Goal: Navigation & Orientation: Find specific page/section

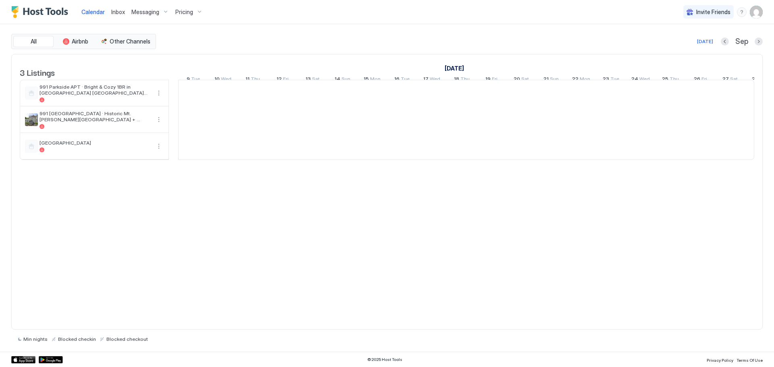
scroll to position [0, 448]
click at [60, 94] on span "991 Parkside APT · Bright & Cozy 1BR in [GEOGRAPHIC_DATA] [GEOGRAPHIC_DATA][PER…" at bounding box center [95, 90] width 111 height 12
click at [152, 96] on div "991 Parkside APT · Bright & Cozy 1BR in [GEOGRAPHIC_DATA] [GEOGRAPHIC_DATA][PER…" at bounding box center [94, 93] width 148 height 26
click at [115, 11] on span "Inbox" at bounding box center [118, 11] width 14 height 7
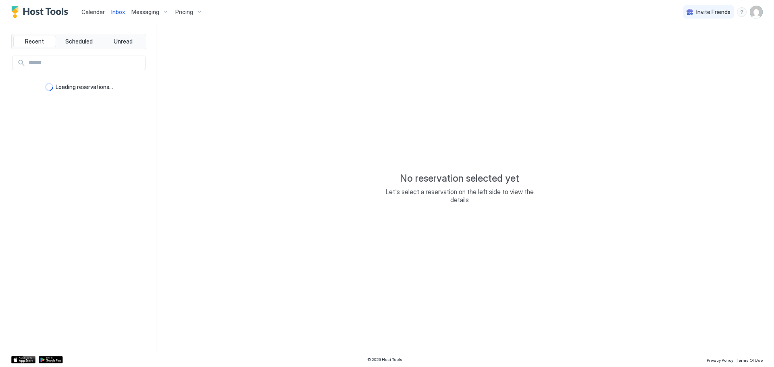
click at [86, 14] on span "Calendar" at bounding box center [92, 11] width 23 height 7
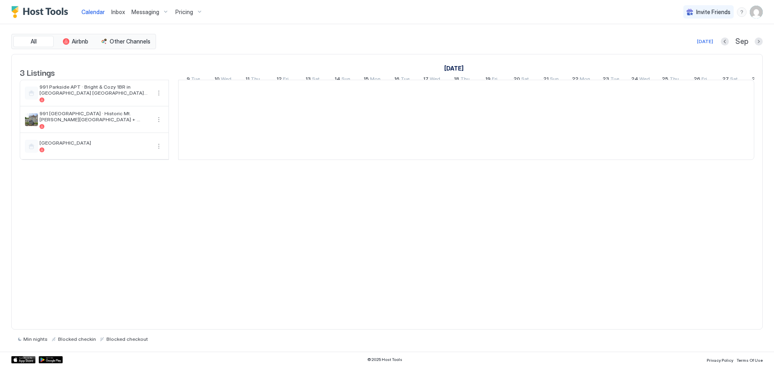
scroll to position [0, 448]
click at [363, 70] on link "[DATE]" at bounding box center [374, 69] width 23 height 12
click at [357, 99] on div at bounding box center [343, 93] width 30 height 26
click at [357, 98] on div at bounding box center [343, 93] width 30 height 26
click at [245, 156] on div at bounding box center [253, 146] width 30 height 27
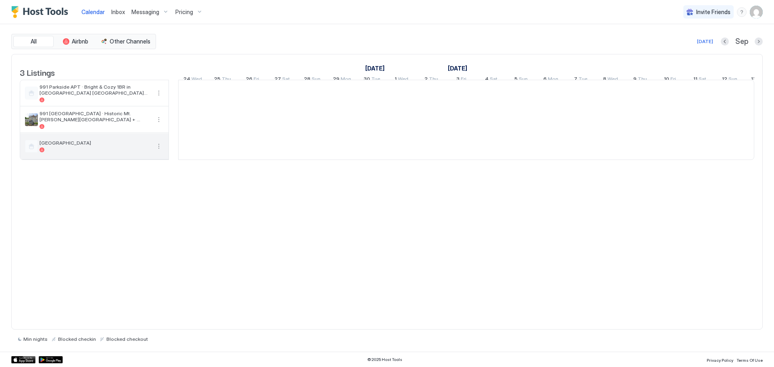
click at [88, 152] on div at bounding box center [95, 150] width 111 height 5
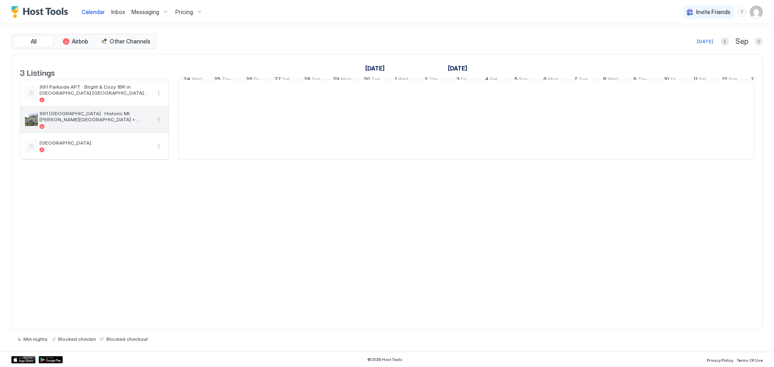
click at [92, 129] on div at bounding box center [95, 126] width 111 height 5
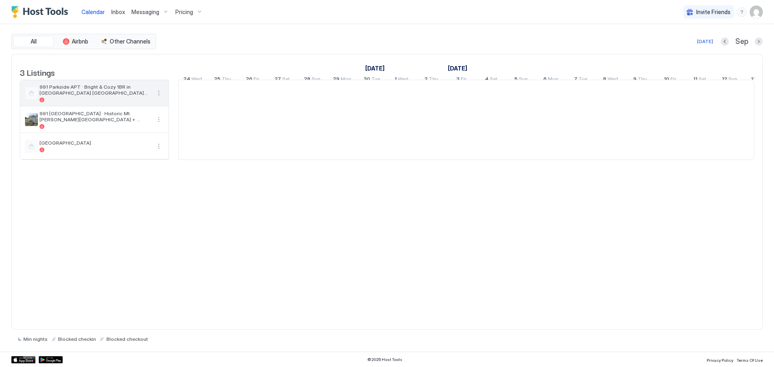
click at [101, 102] on div at bounding box center [95, 100] width 111 height 5
click at [218, 104] on div at bounding box center [223, 93] width 30 height 26
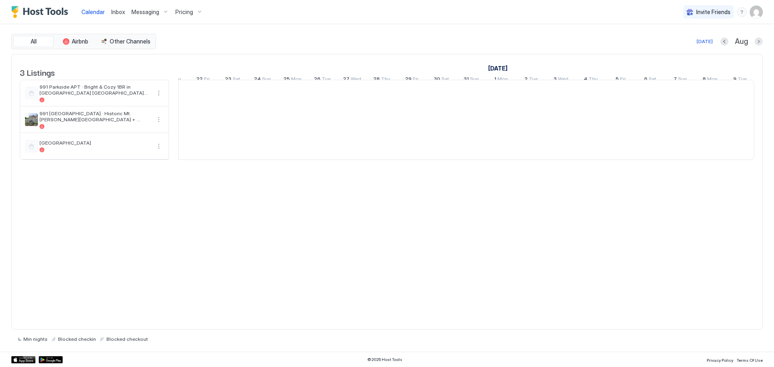
scroll to position [0, 49]
click at [232, 102] on div at bounding box center [223, 93] width 30 height 26
